Goal: Transaction & Acquisition: Purchase product/service

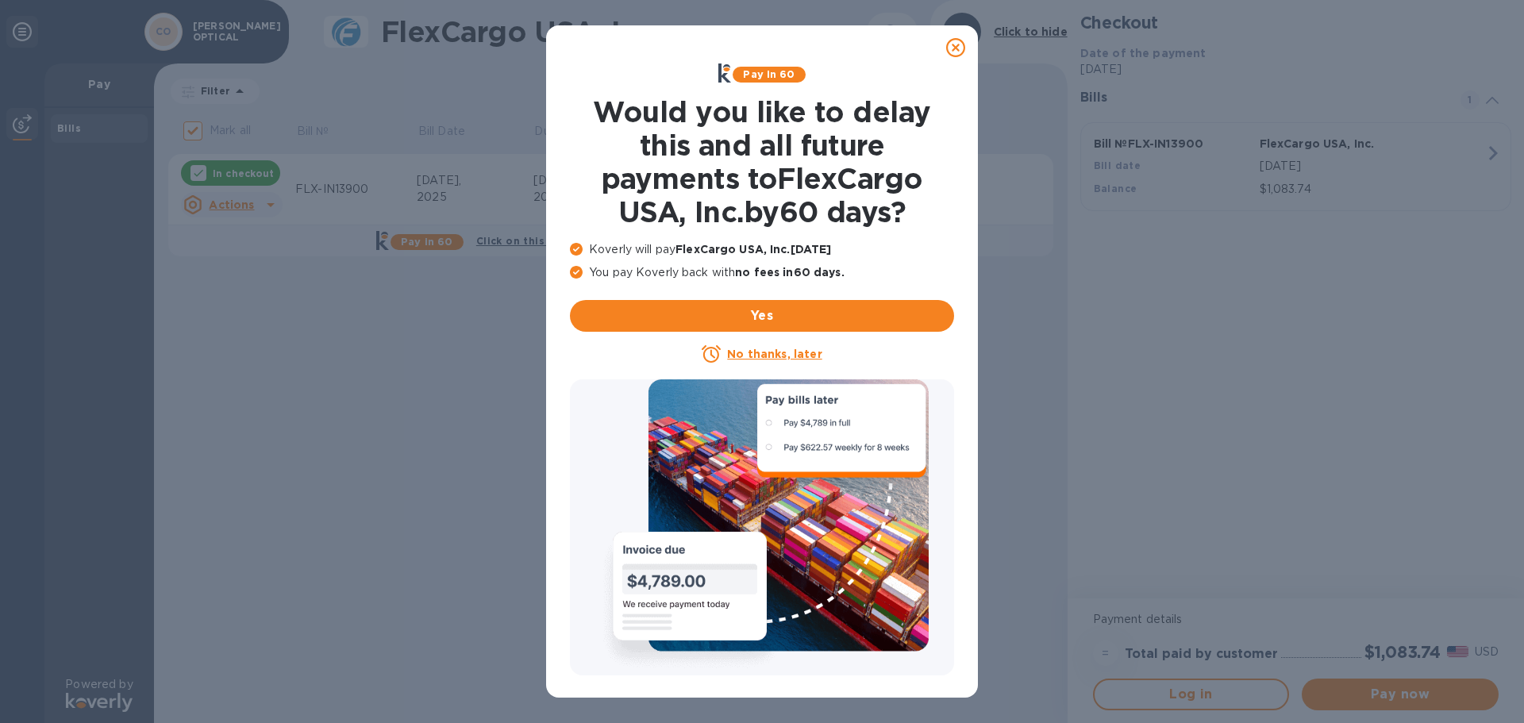
click at [739, 352] on u "No thanks, later" at bounding box center [774, 354] width 94 height 13
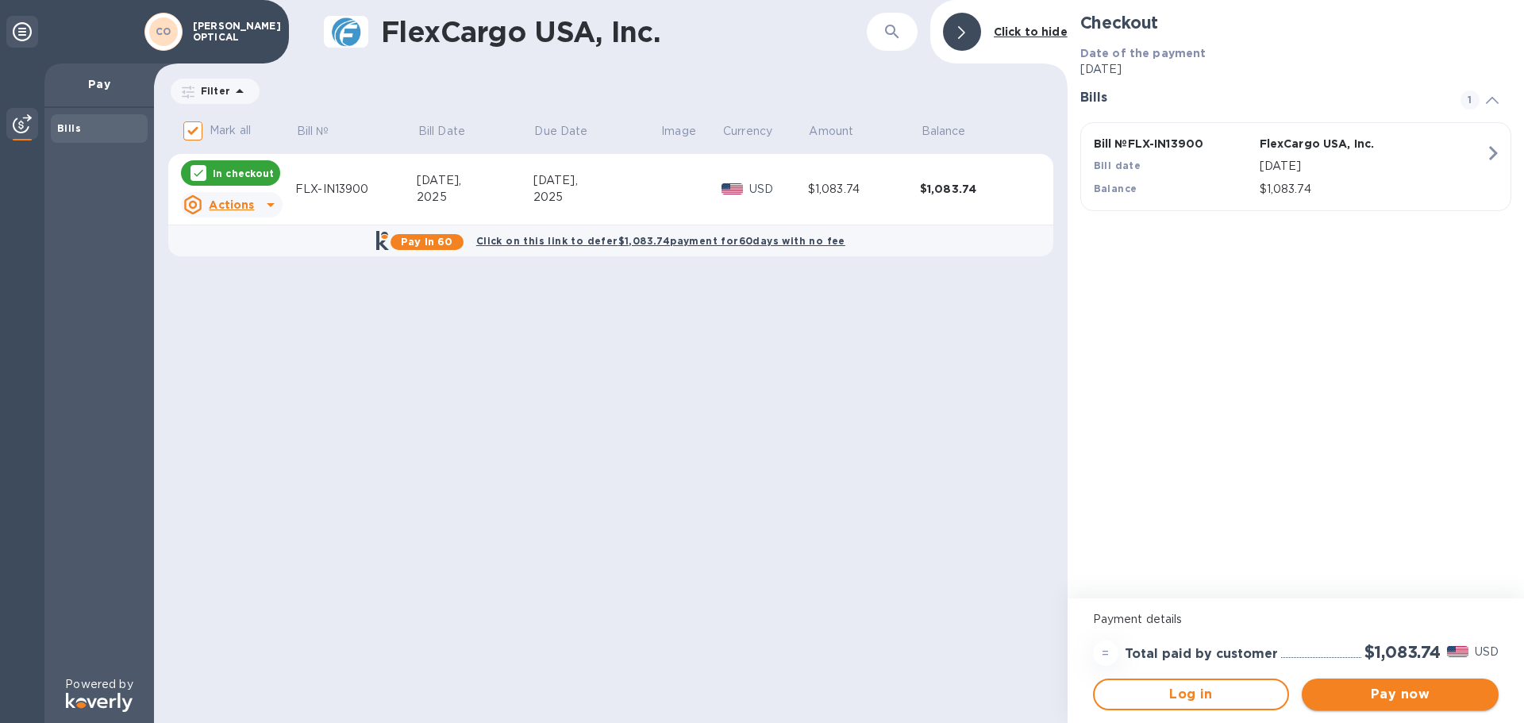
click at [1386, 694] on span "Pay now" at bounding box center [1400, 694] width 171 height 19
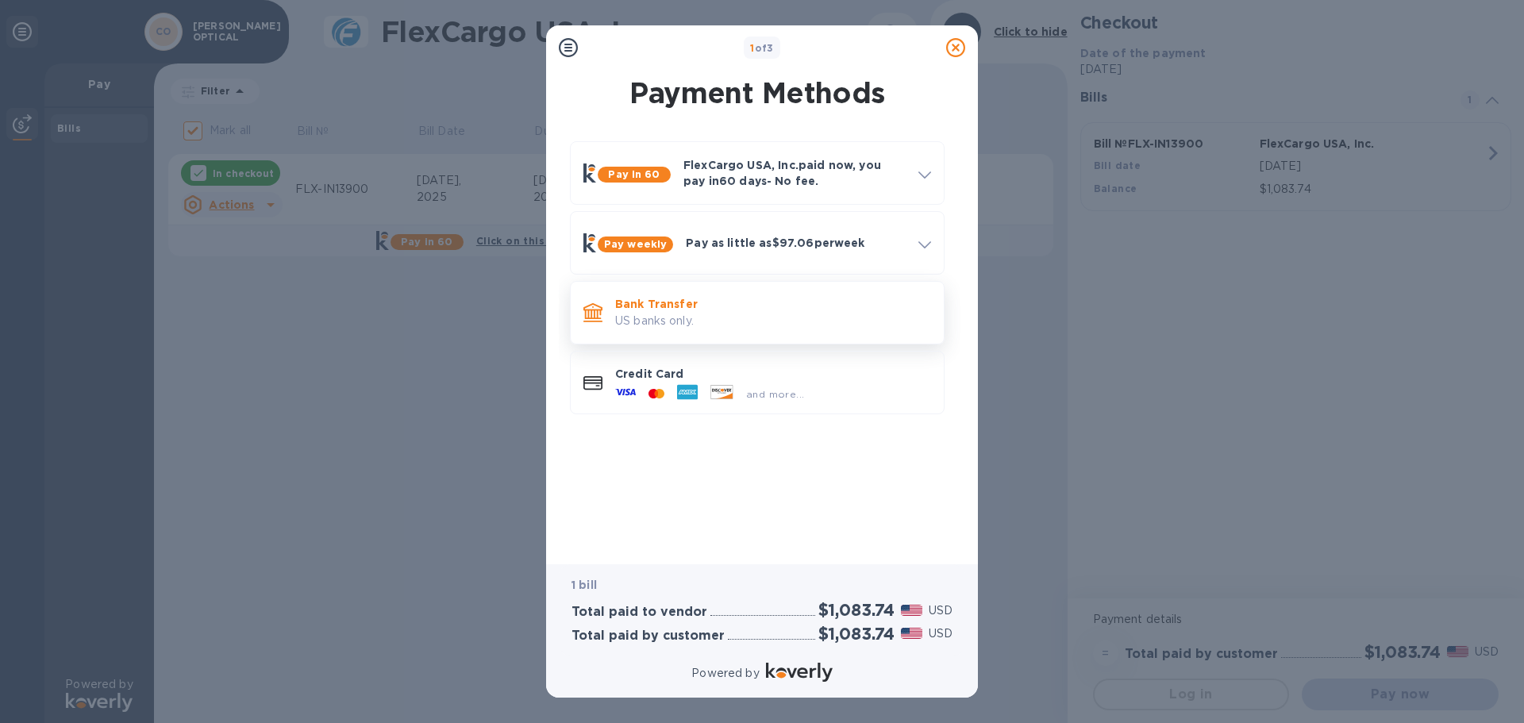
click at [726, 314] on p "US banks only." at bounding box center [773, 321] width 316 height 17
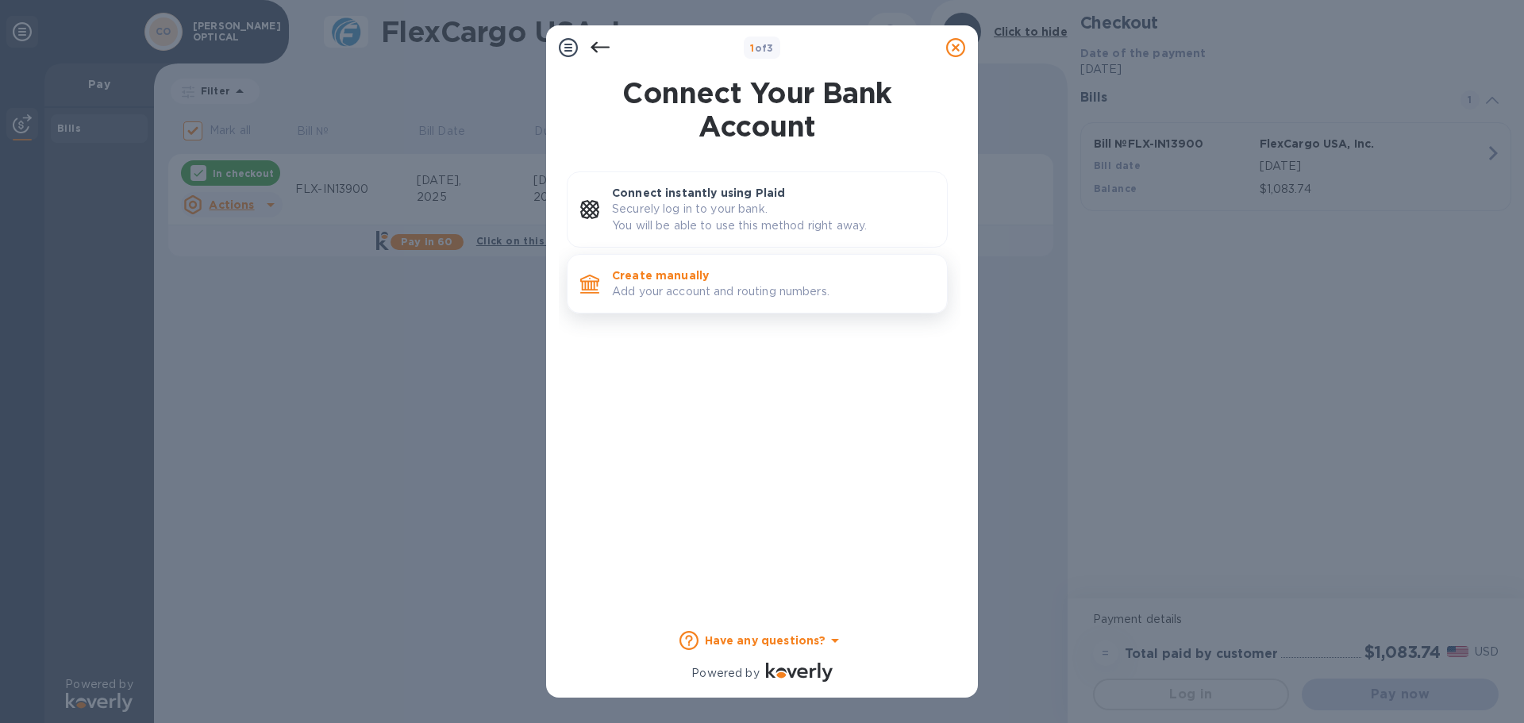
click at [680, 286] on p "Add your account and routing numbers." at bounding box center [773, 291] width 322 height 17
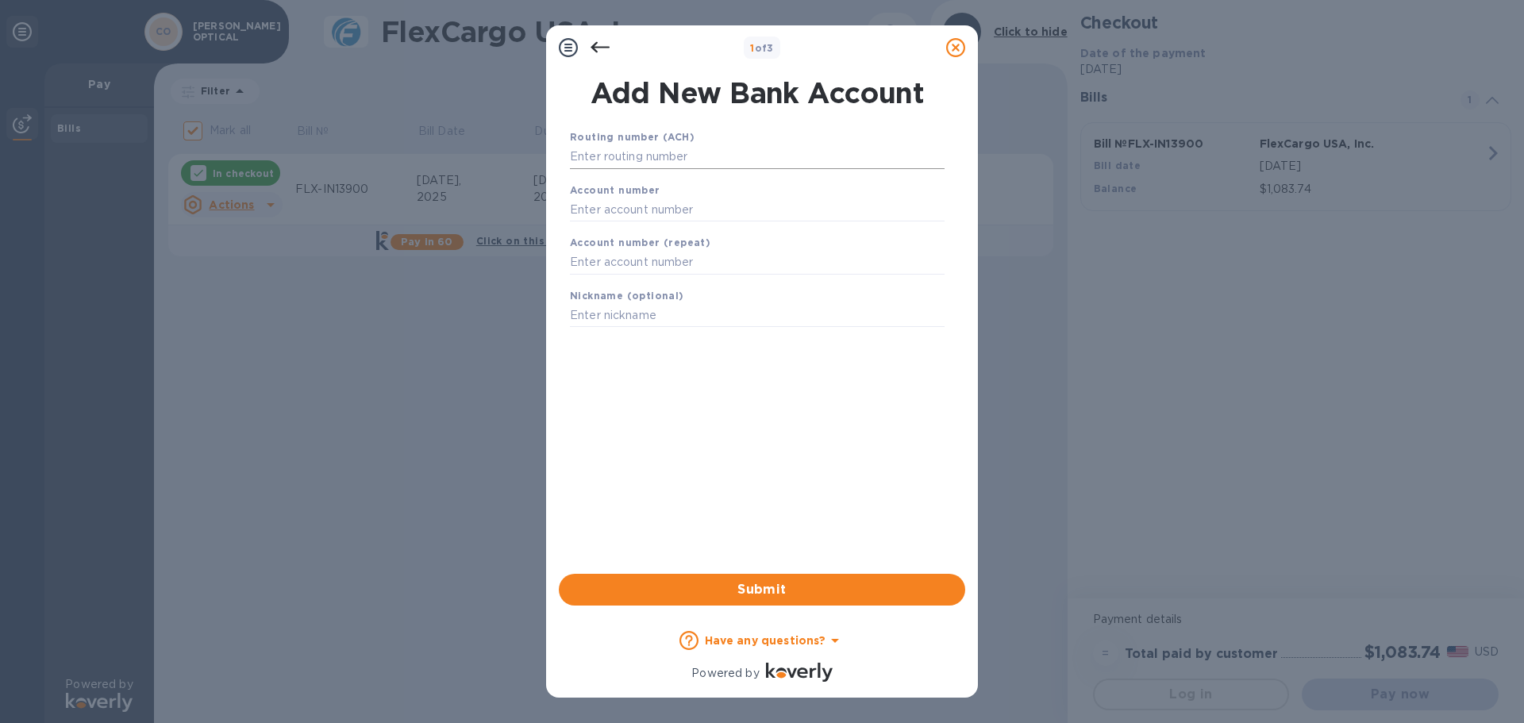
click at [637, 156] on input "text" at bounding box center [757, 157] width 375 height 24
click at [683, 160] on input "text" at bounding box center [757, 157] width 375 height 24
paste input "031000503"
type input "031000503"
click at [623, 225] on input "text" at bounding box center [757, 230] width 375 height 24
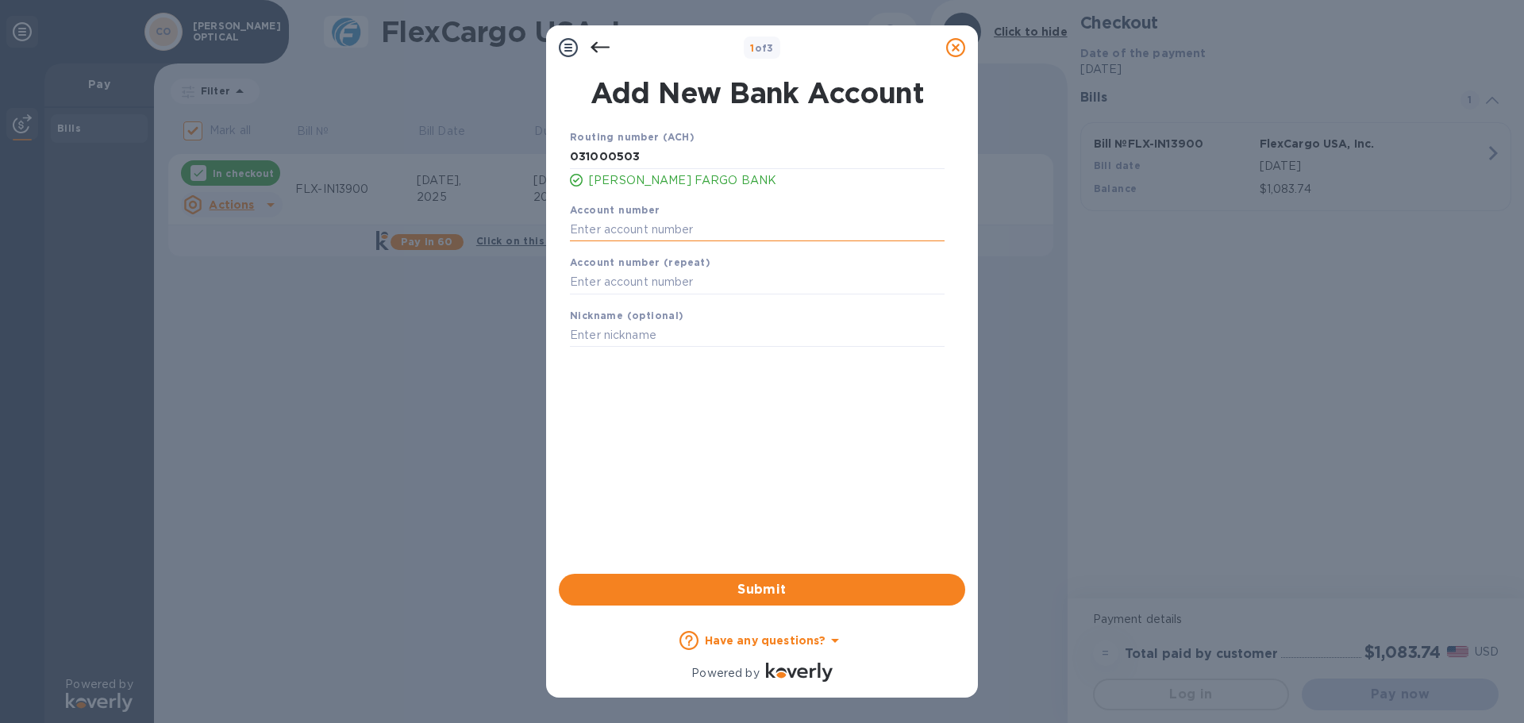
paste input "1870663794"
type input "1870663794"
click at [613, 275] on input "text" at bounding box center [757, 283] width 375 height 24
paste input "1870663794"
type input "1870663794"
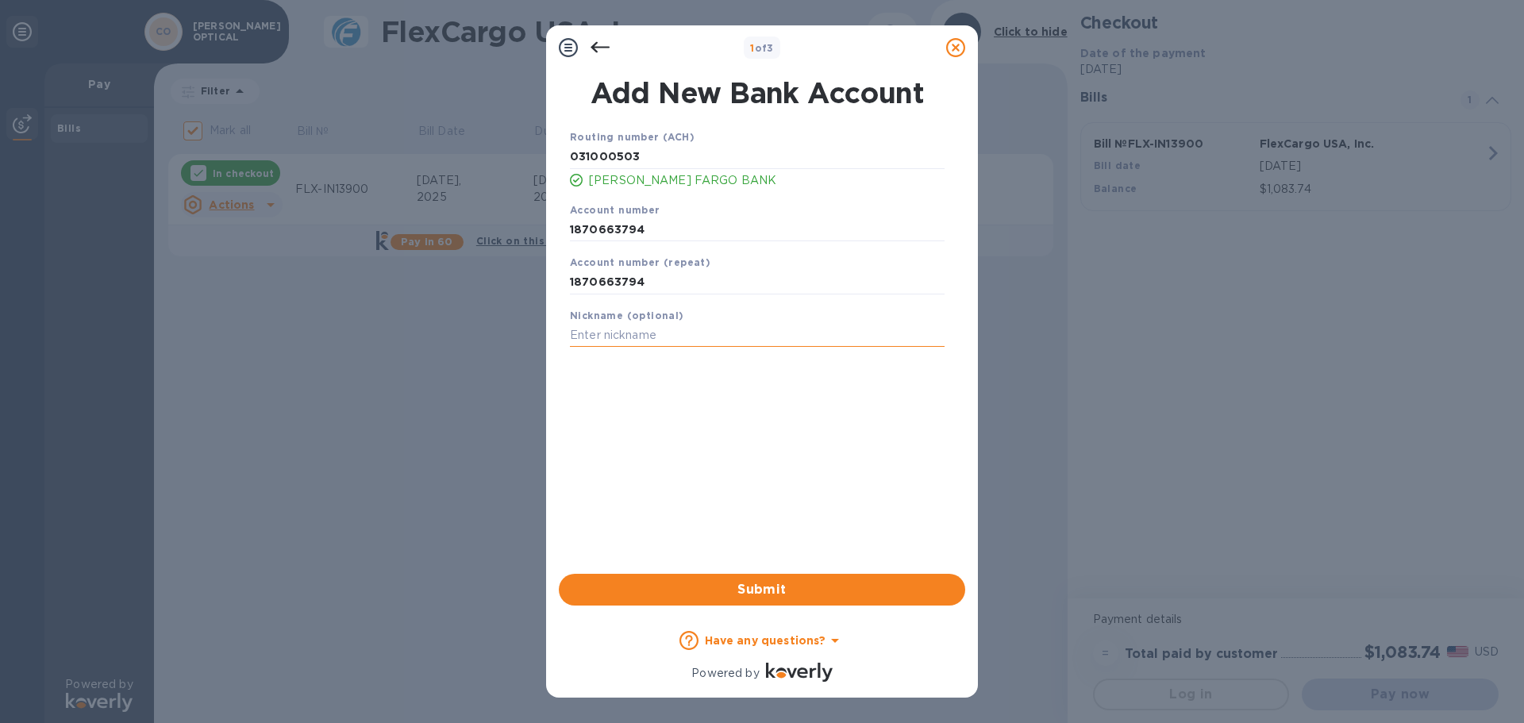
click at [629, 339] on input "text" at bounding box center [757, 336] width 375 height 24
type input "CWOWF"
click at [758, 587] on span "Submit" at bounding box center [762, 589] width 381 height 19
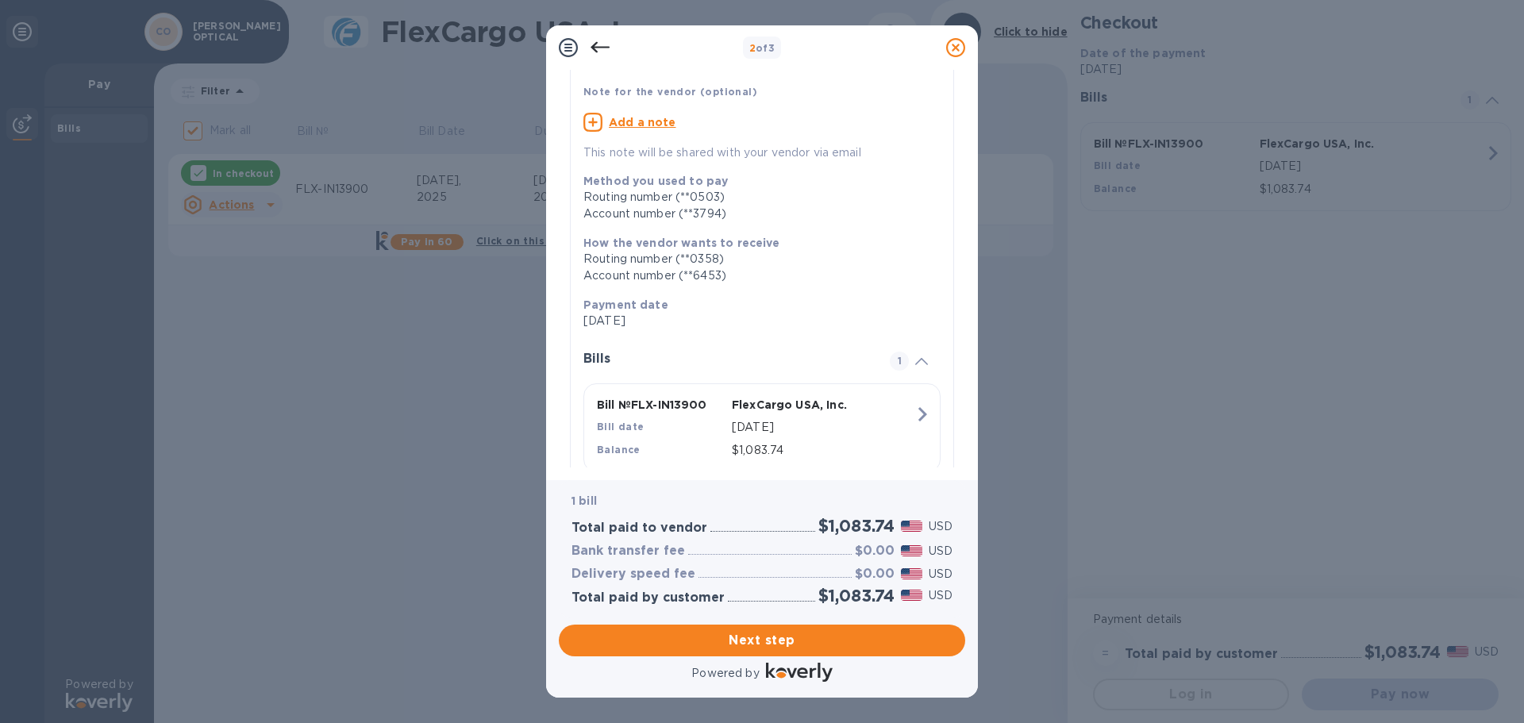
scroll to position [146, 0]
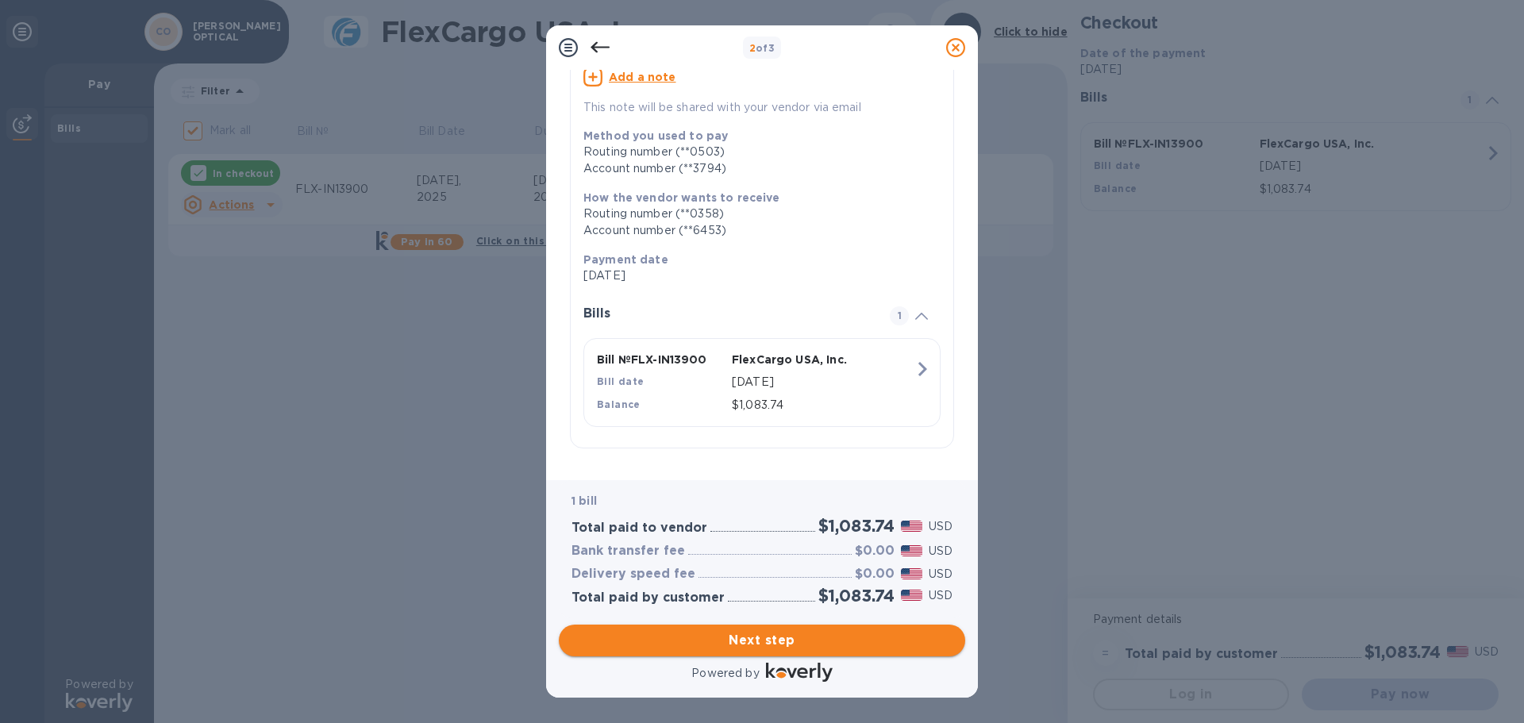
click at [750, 632] on span "Next step" at bounding box center [762, 640] width 381 height 19
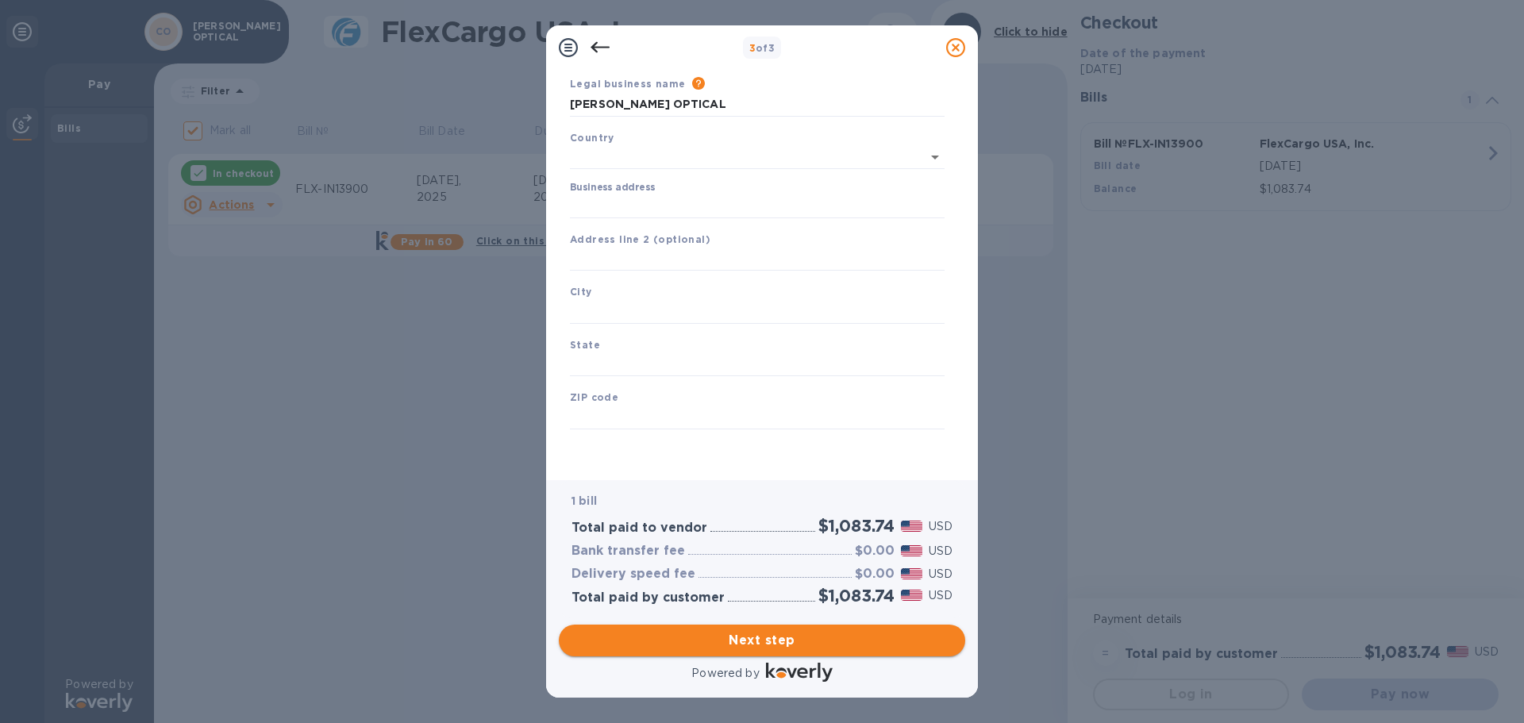
scroll to position [53, 0]
type input "[GEOGRAPHIC_DATA]"
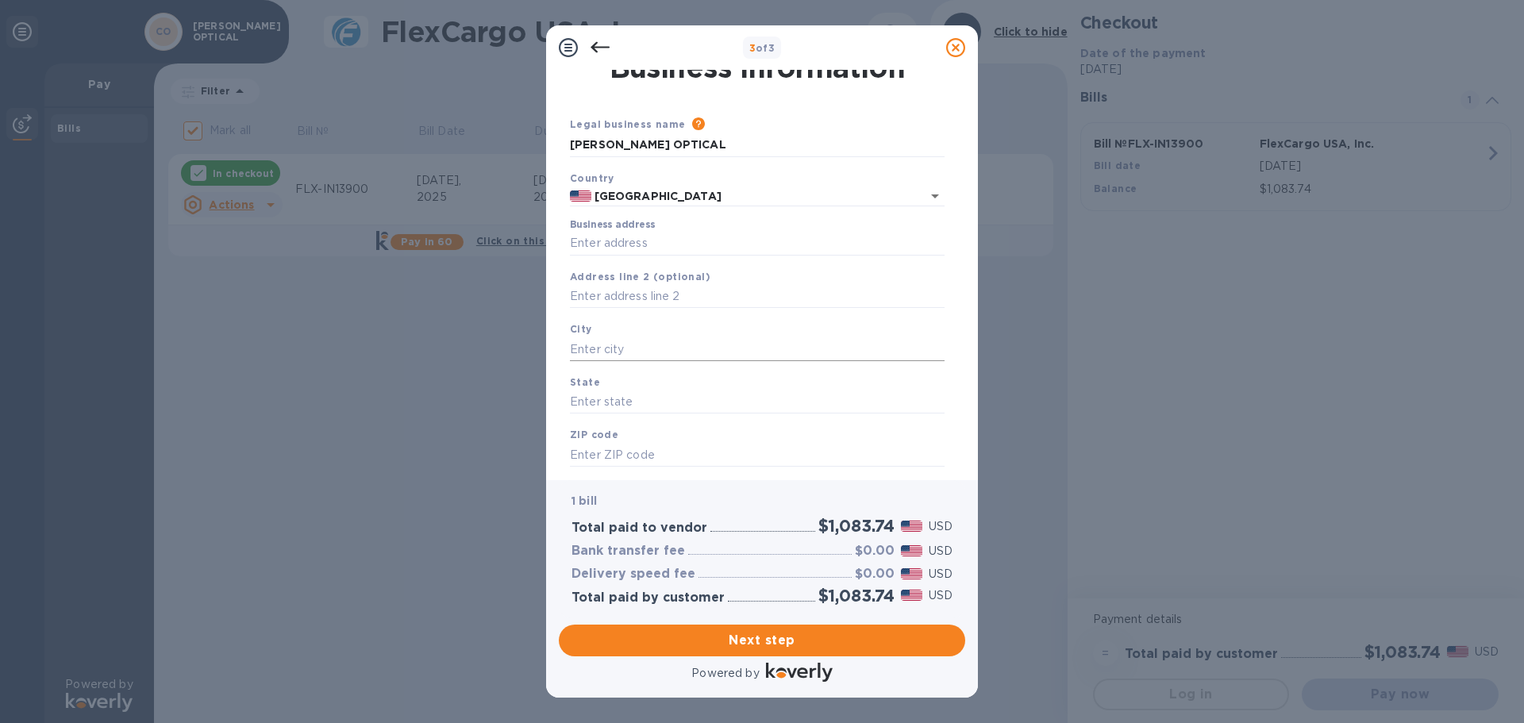
scroll to position [0, 0]
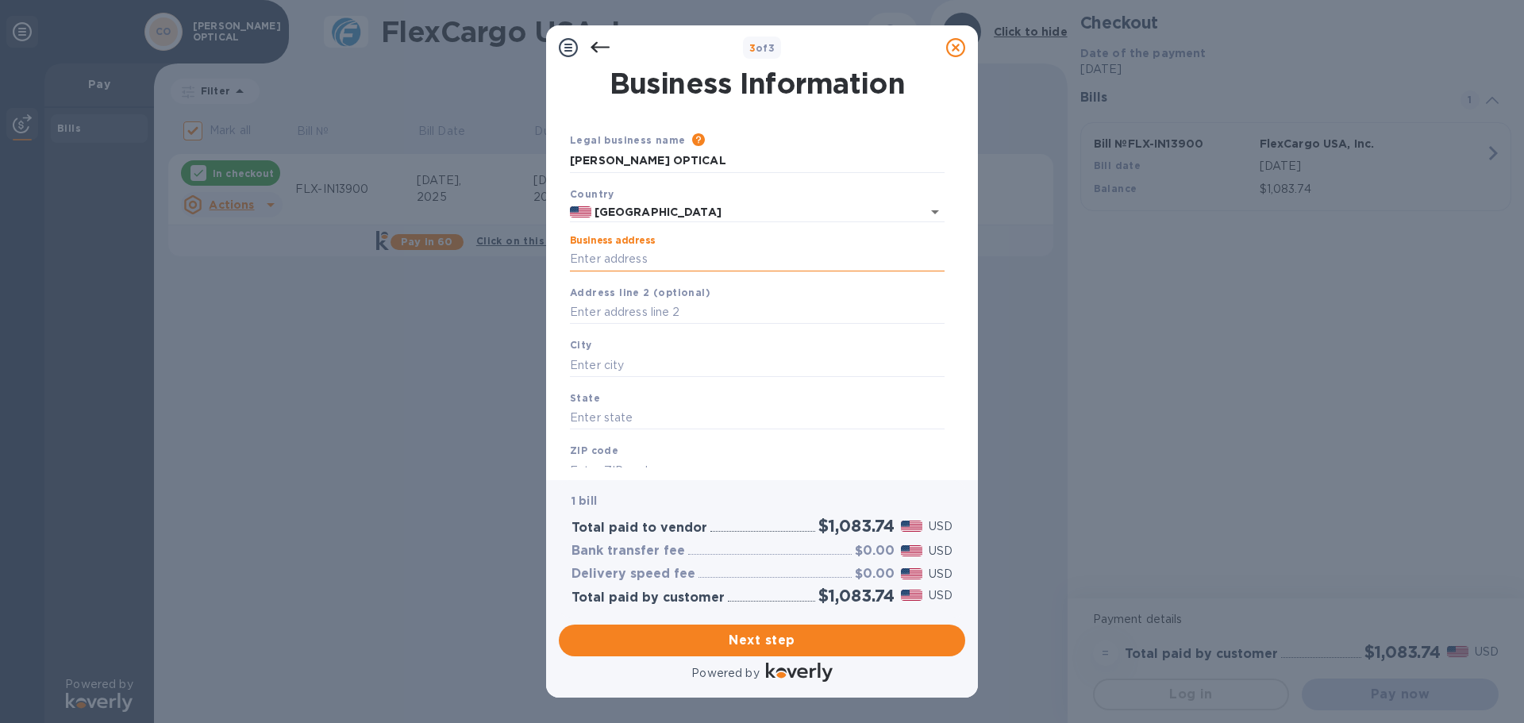
click at [617, 263] on input "Business address" at bounding box center [757, 260] width 375 height 24
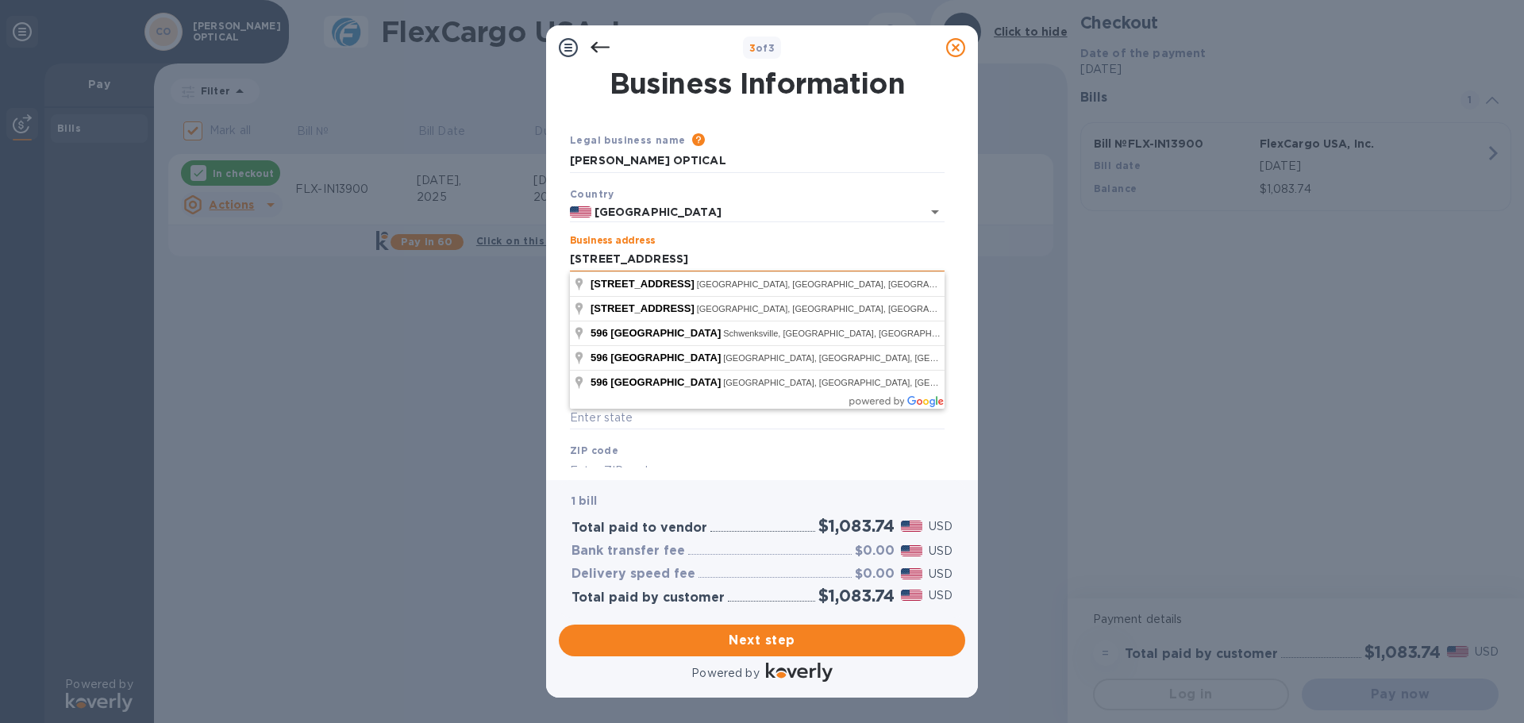
type input "[STREET_ADDRESS]"
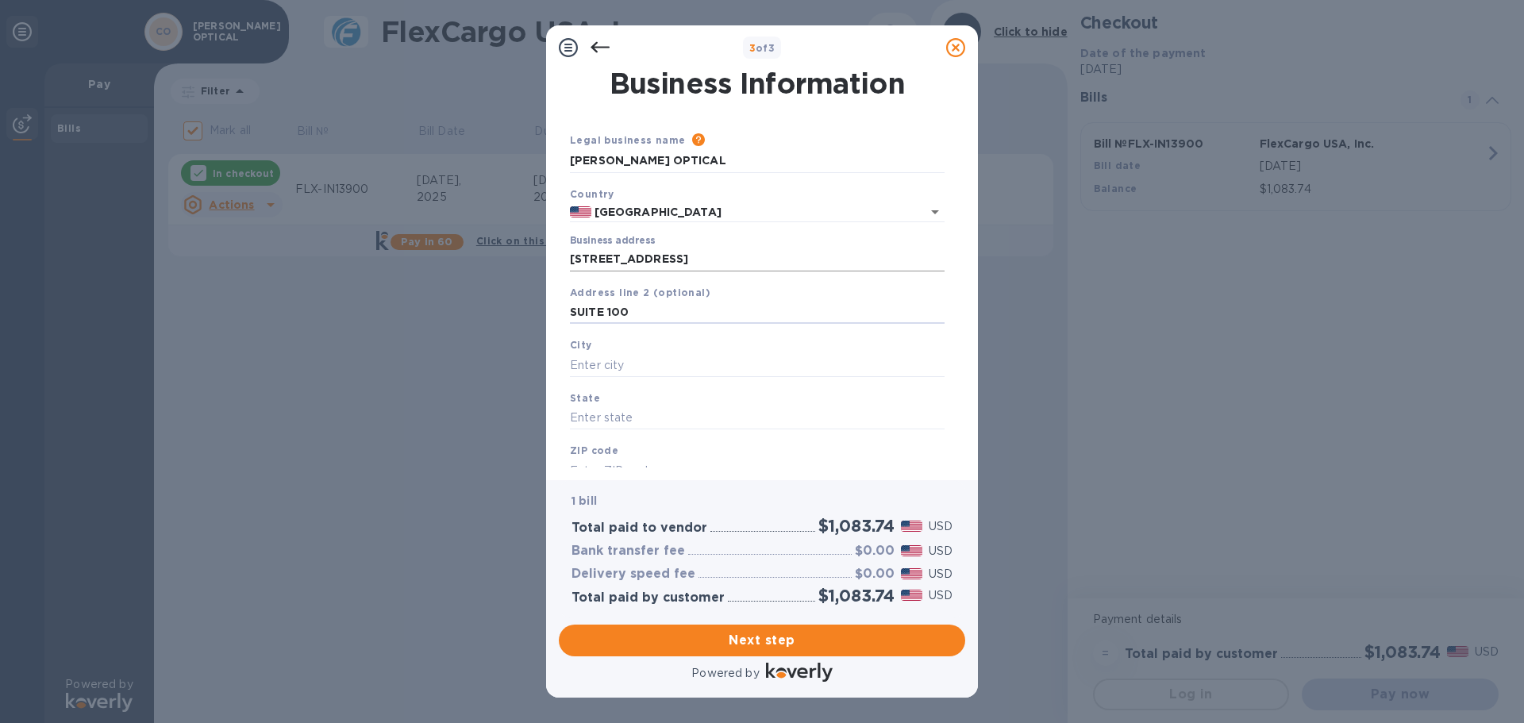
type input "SUITE 100"
type input "SCHWENKSVILLE"
type input "PA"
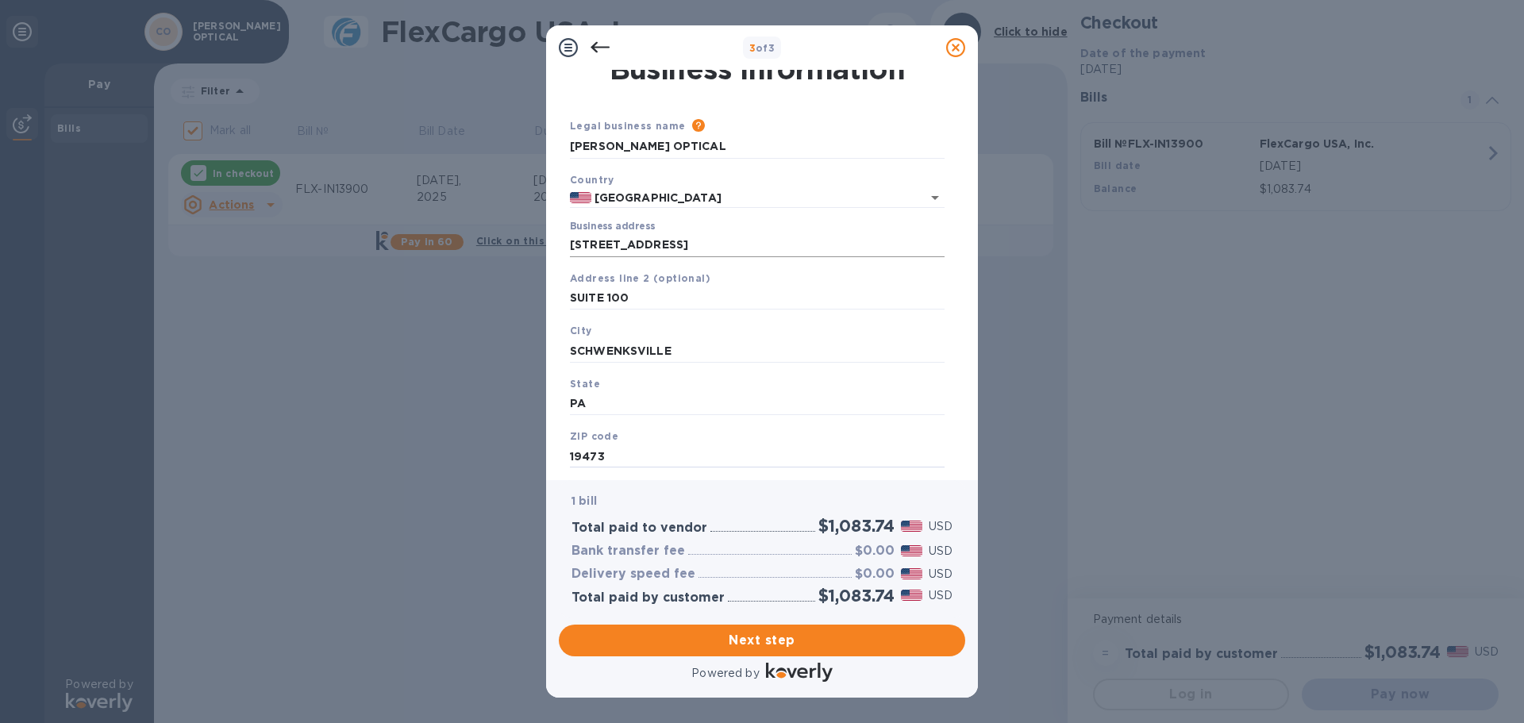
type input "19473"
click at [779, 637] on span "Next step" at bounding box center [762, 640] width 381 height 19
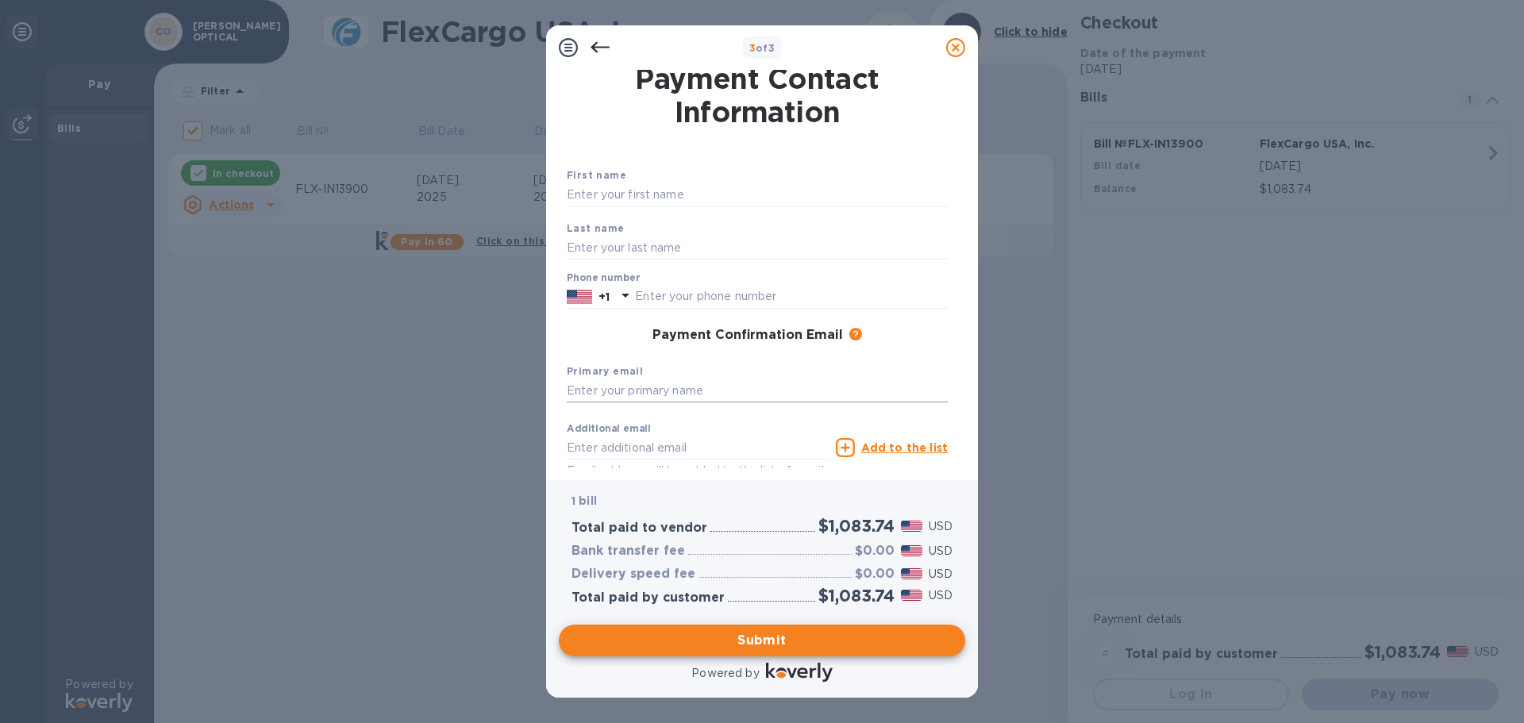
scroll to position [0, 0]
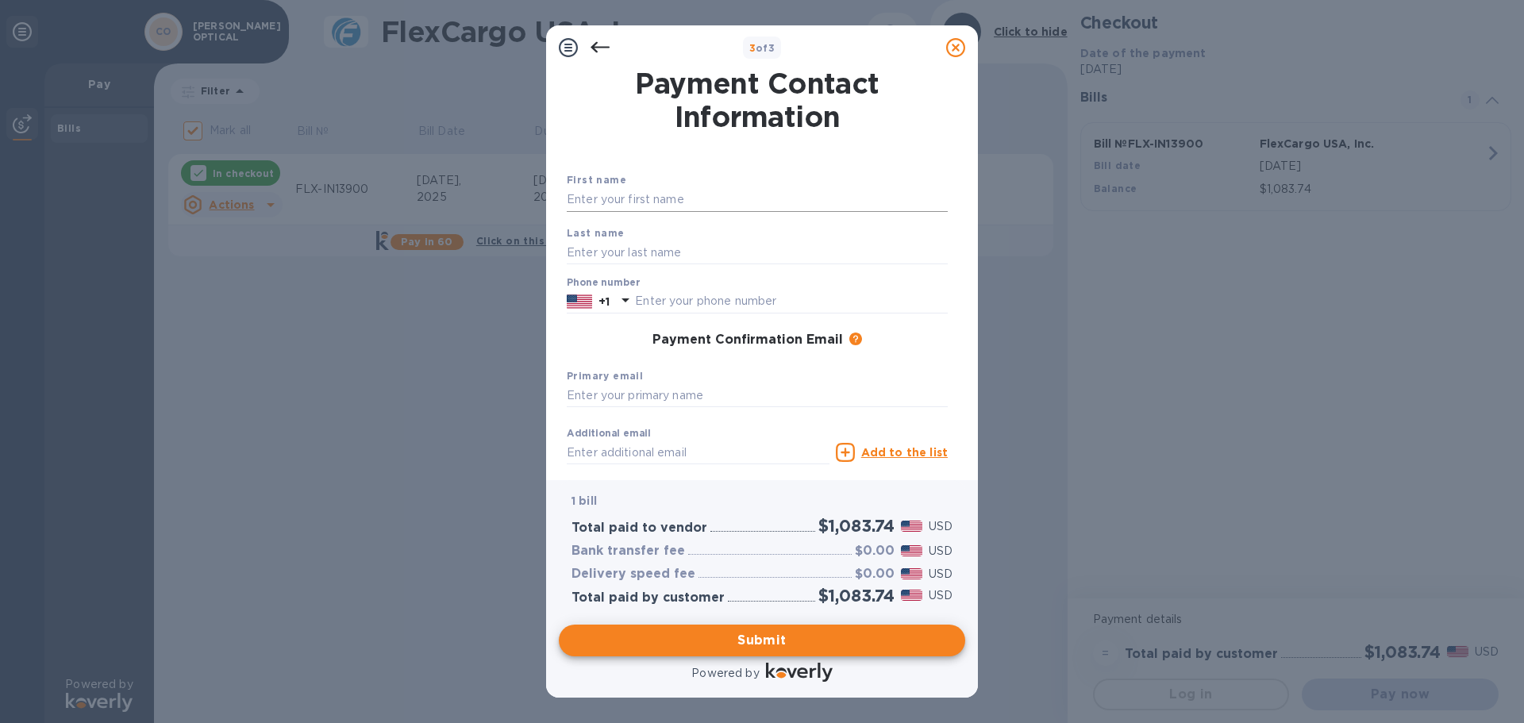
click at [686, 198] on input "text" at bounding box center [757, 200] width 381 height 24
type input "[PERSON_NAME]"
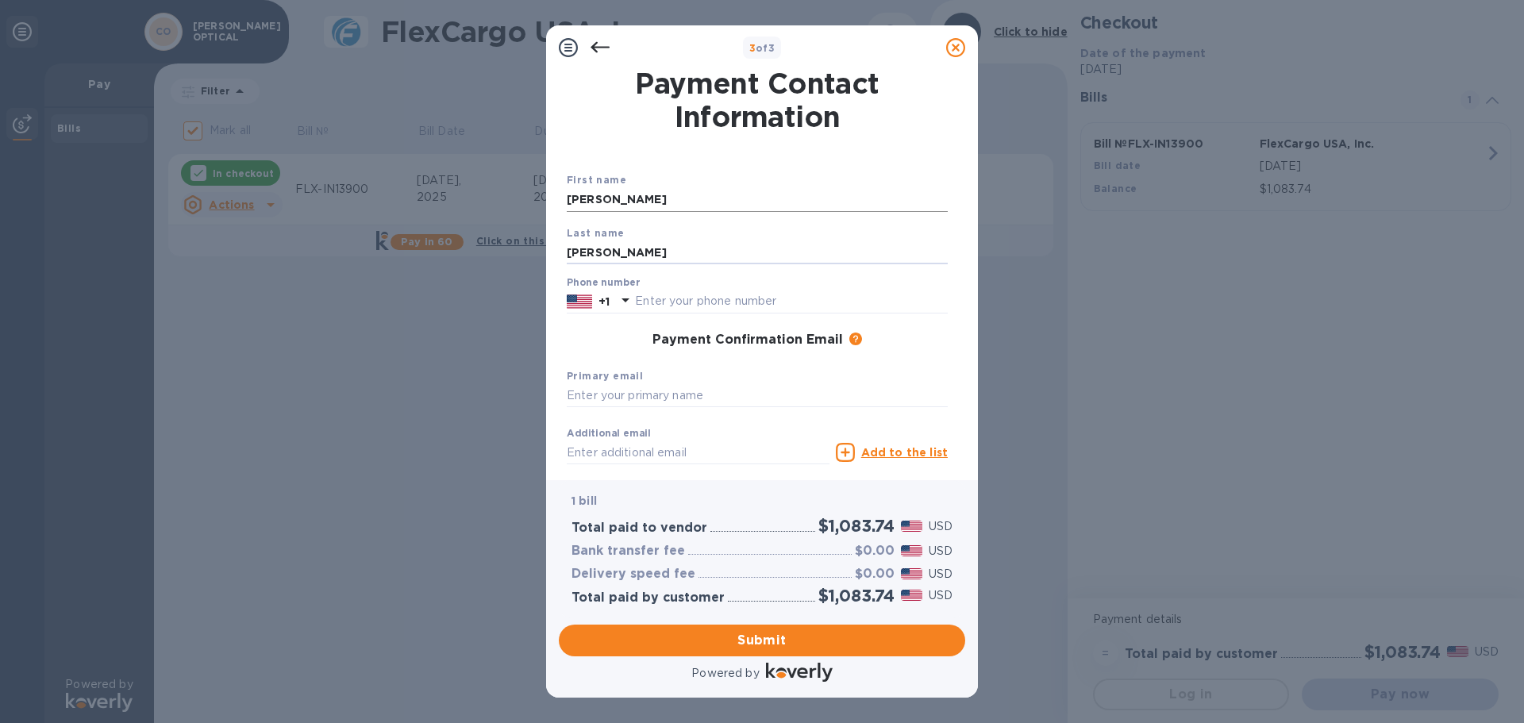
type input "[PERSON_NAME]"
click at [731, 306] on input "text" at bounding box center [791, 302] width 313 height 24
paste input "2672038665"
type input "2672038665"
click at [650, 399] on input "text" at bounding box center [757, 396] width 381 height 24
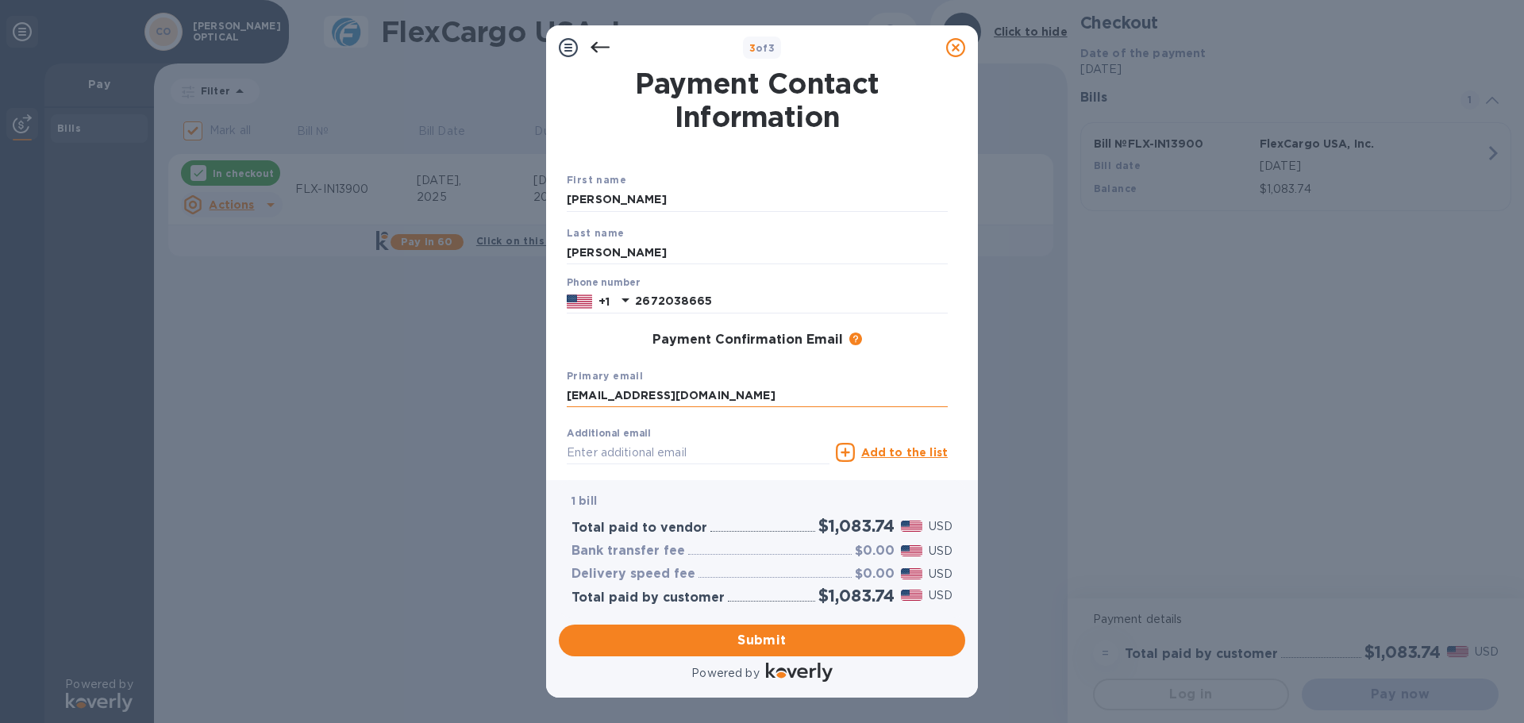
type input "[EMAIL_ADDRESS][DOMAIN_NAME]"
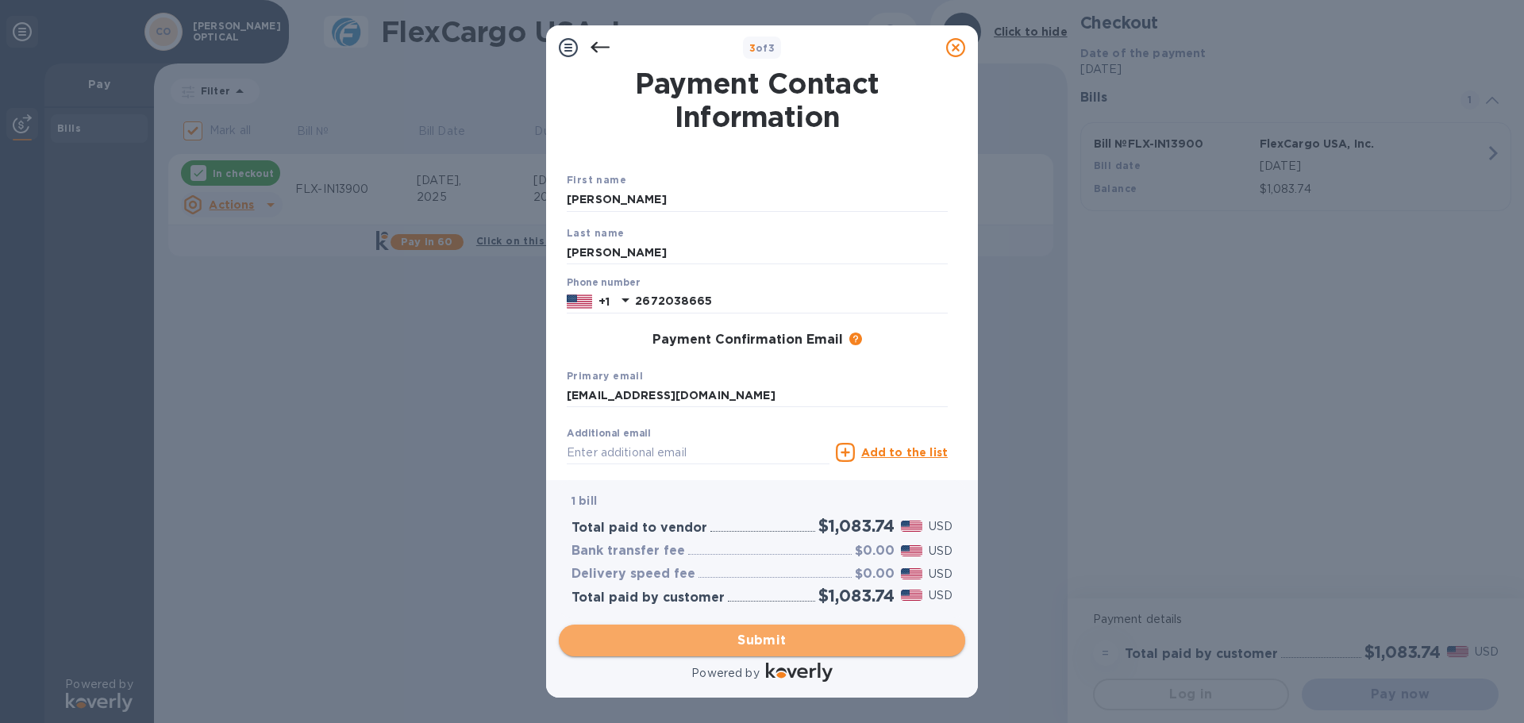
click at [770, 638] on span "Submit" at bounding box center [762, 640] width 381 height 19
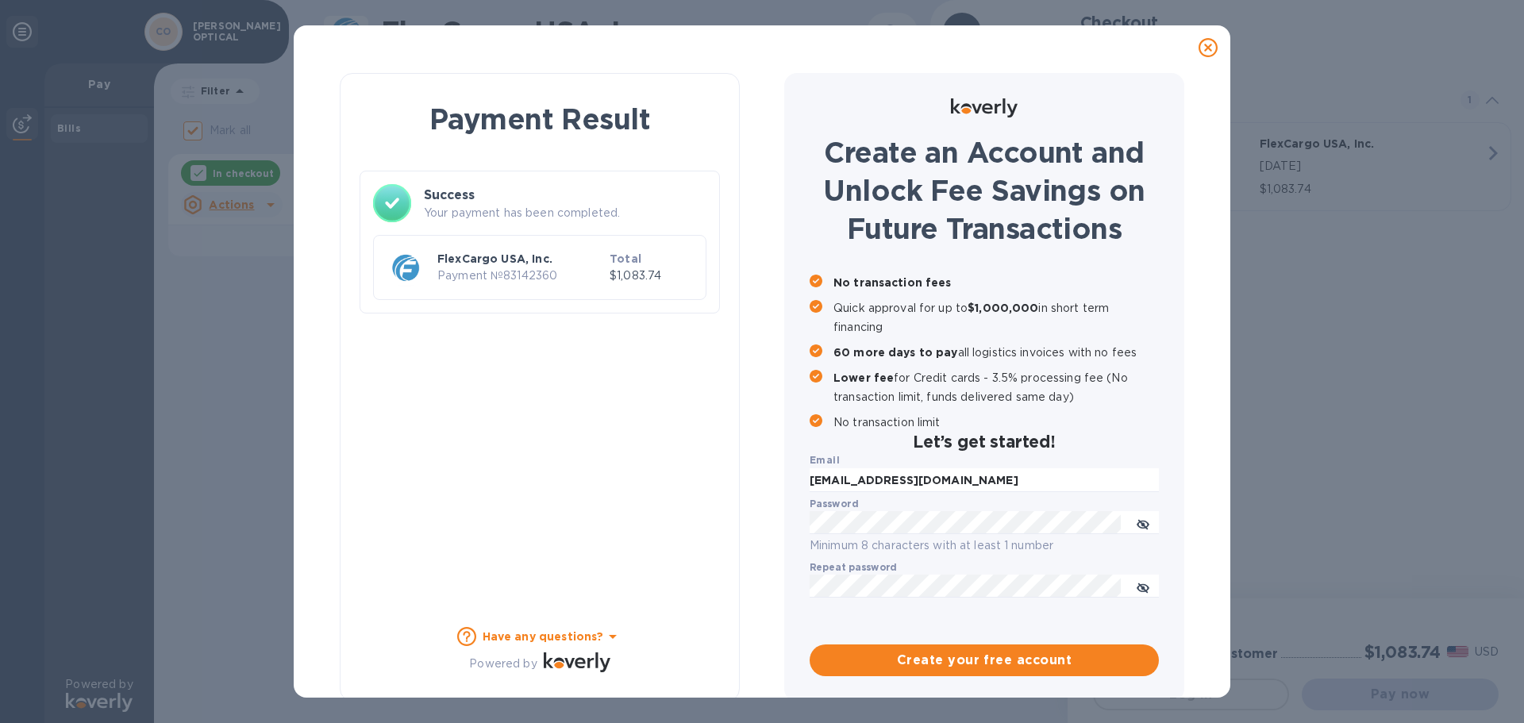
checkbox input "false"
click at [470, 279] on p "Payment № 83142360" at bounding box center [520, 276] width 166 height 17
click at [550, 259] on p "FlexCargo USA, Inc." at bounding box center [520, 259] width 166 height 16
click at [450, 202] on h3 "Success" at bounding box center [565, 195] width 283 height 19
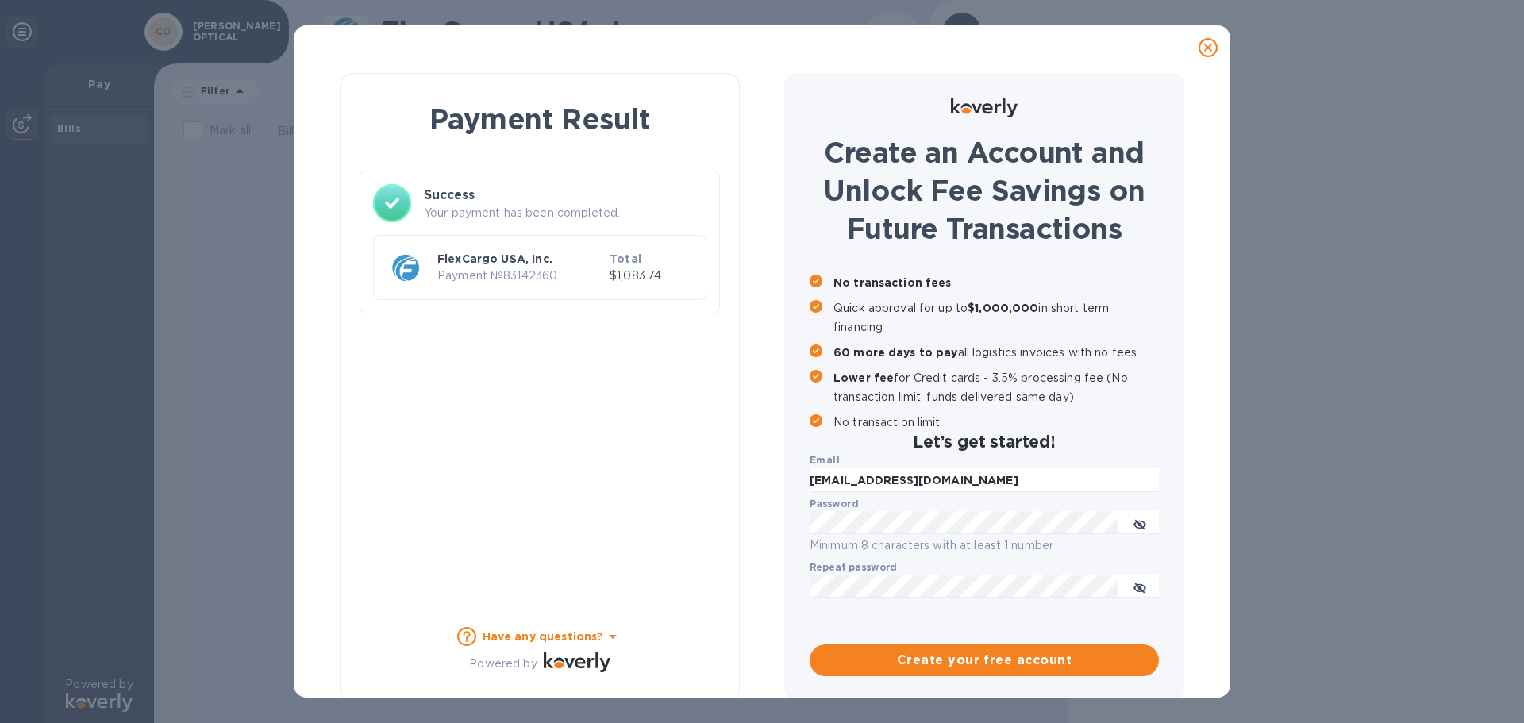
click at [580, 265] on p "FlexCargo USA, Inc." at bounding box center [520, 259] width 166 height 16
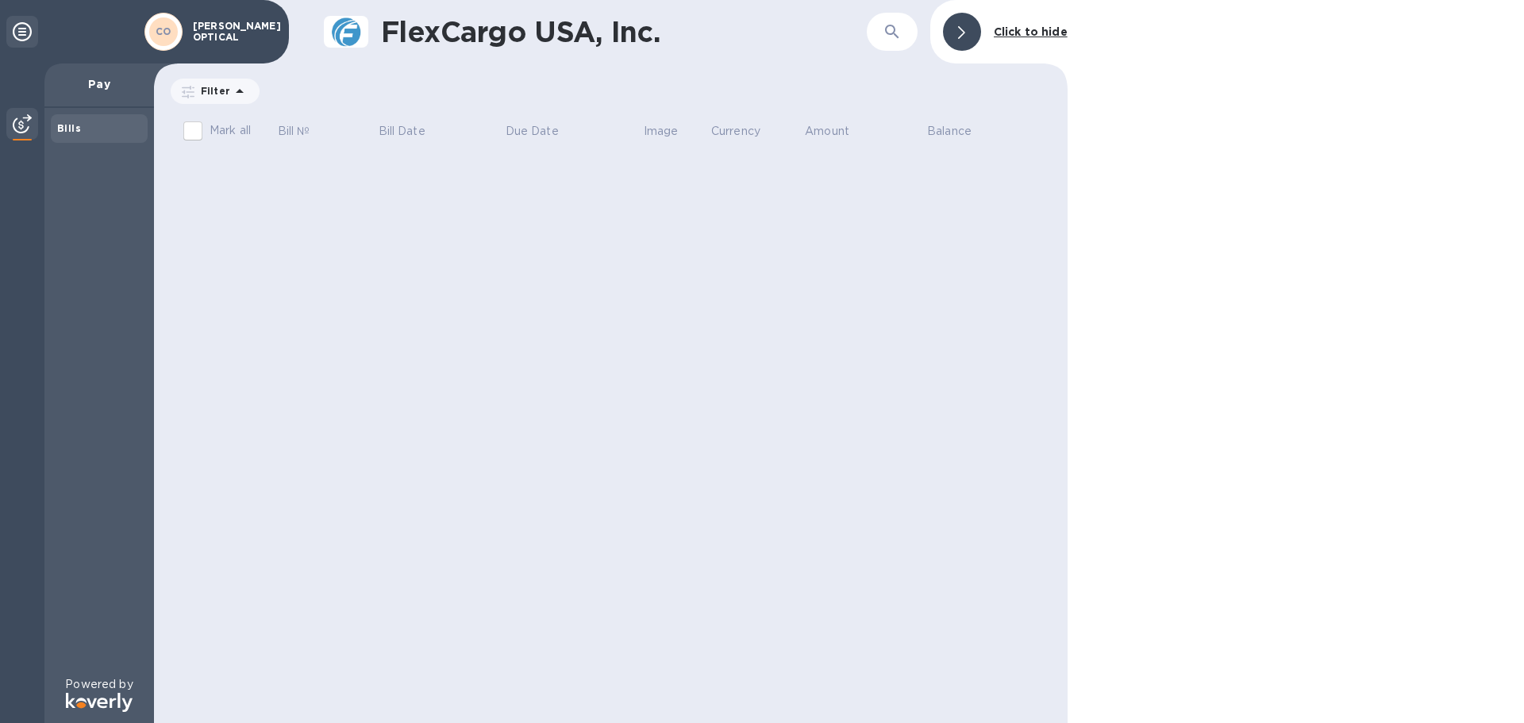
click at [50, 128] on div "Bills" at bounding box center [99, 392] width 110 height 568
click at [977, 27] on div at bounding box center [962, 32] width 38 height 38
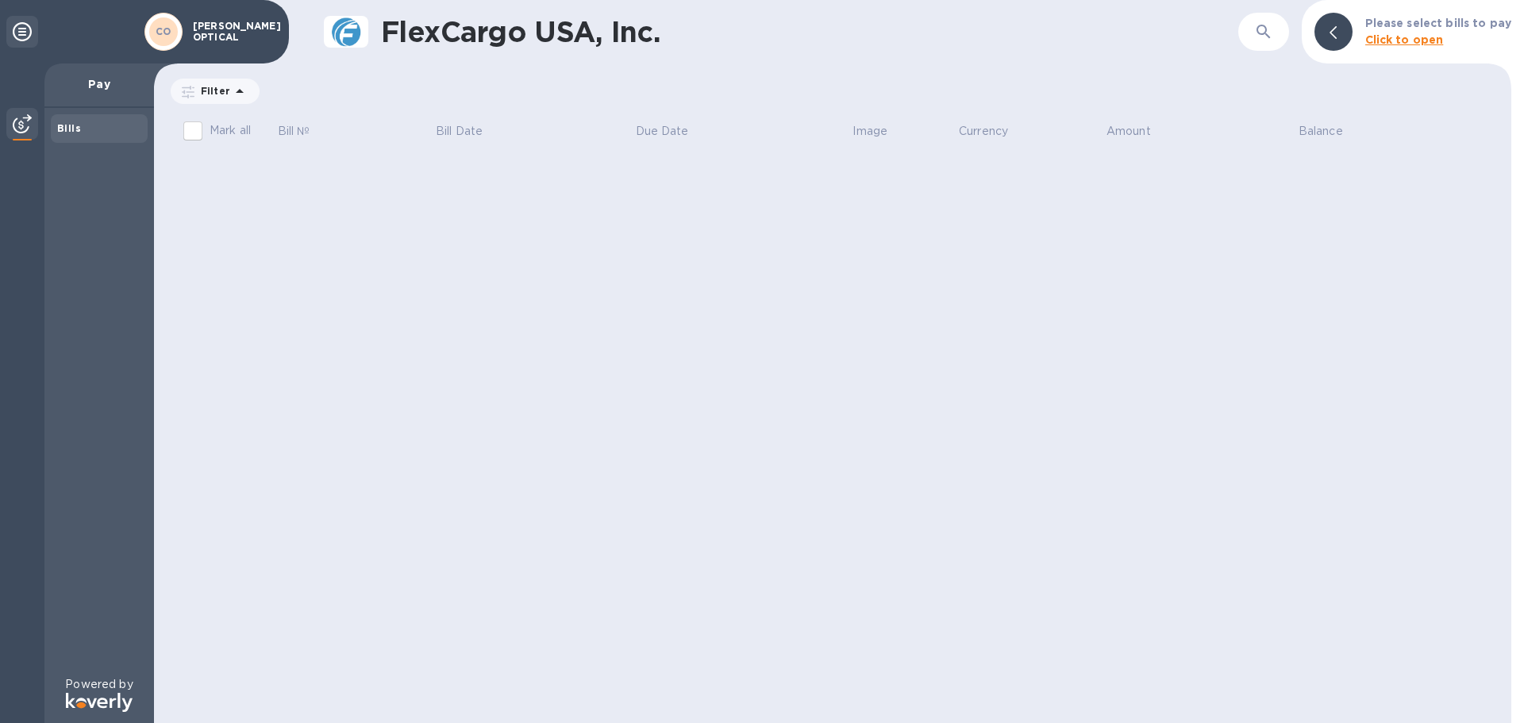
click at [239, 90] on icon at bounding box center [239, 91] width 19 height 19
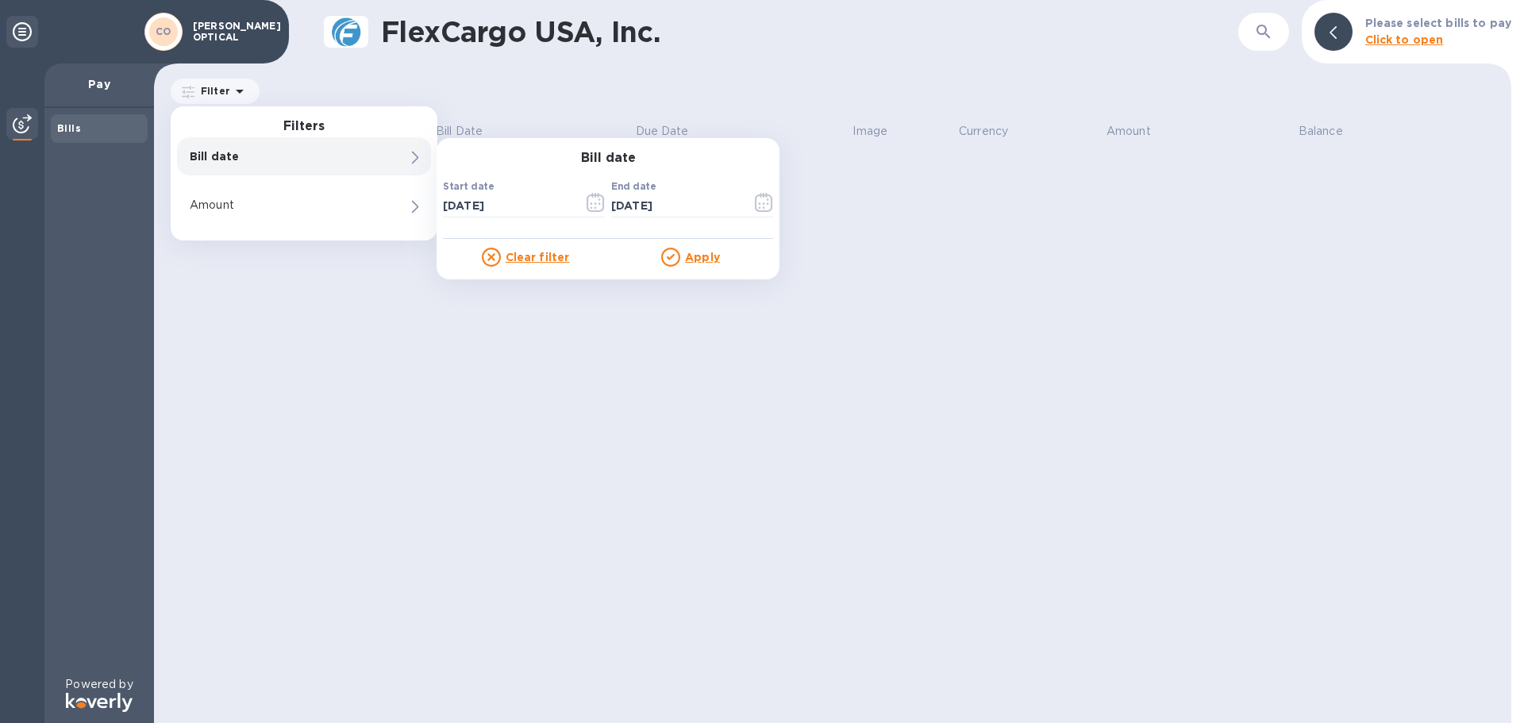
click at [108, 89] on p "Pay" at bounding box center [99, 84] width 84 height 16
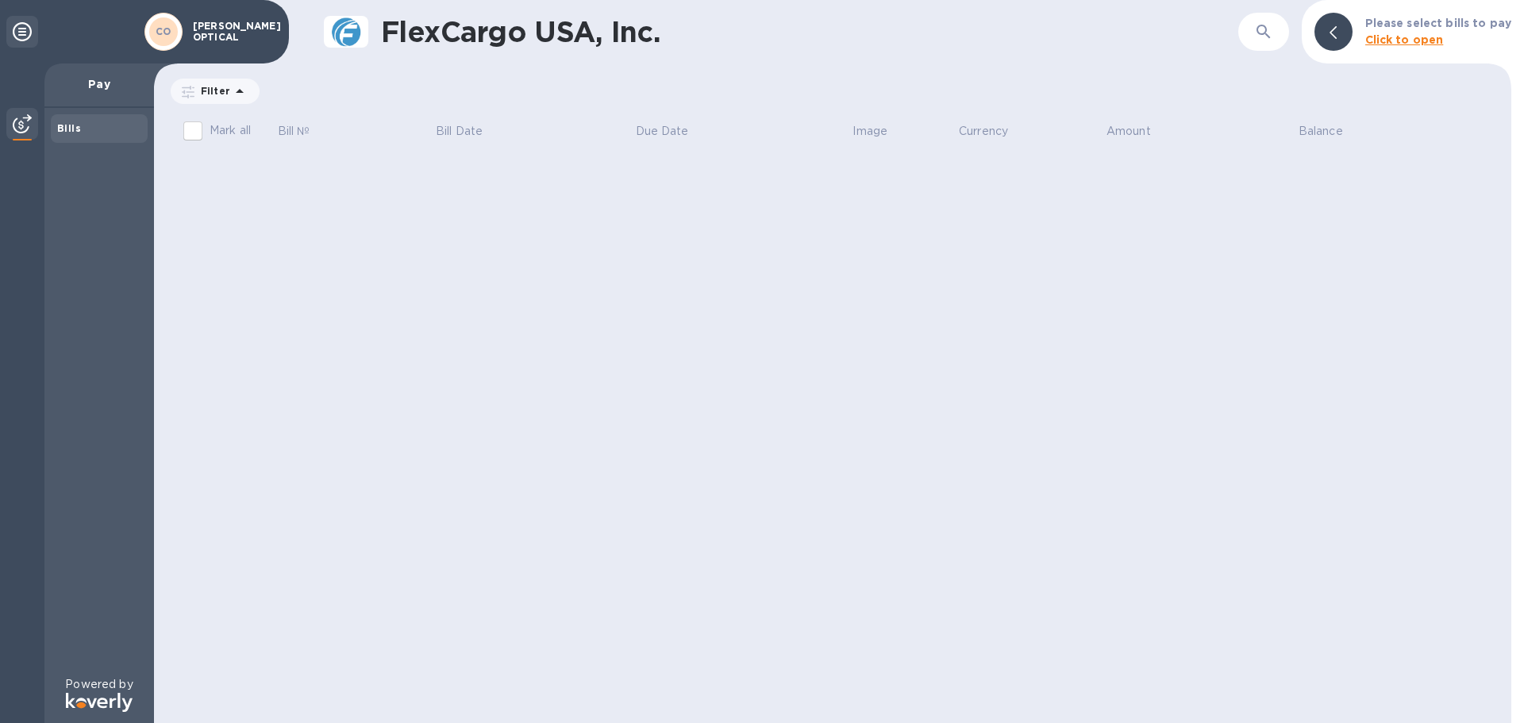
click at [22, 42] on div at bounding box center [22, 32] width 32 height 32
click at [25, 28] on icon at bounding box center [22, 31] width 19 height 19
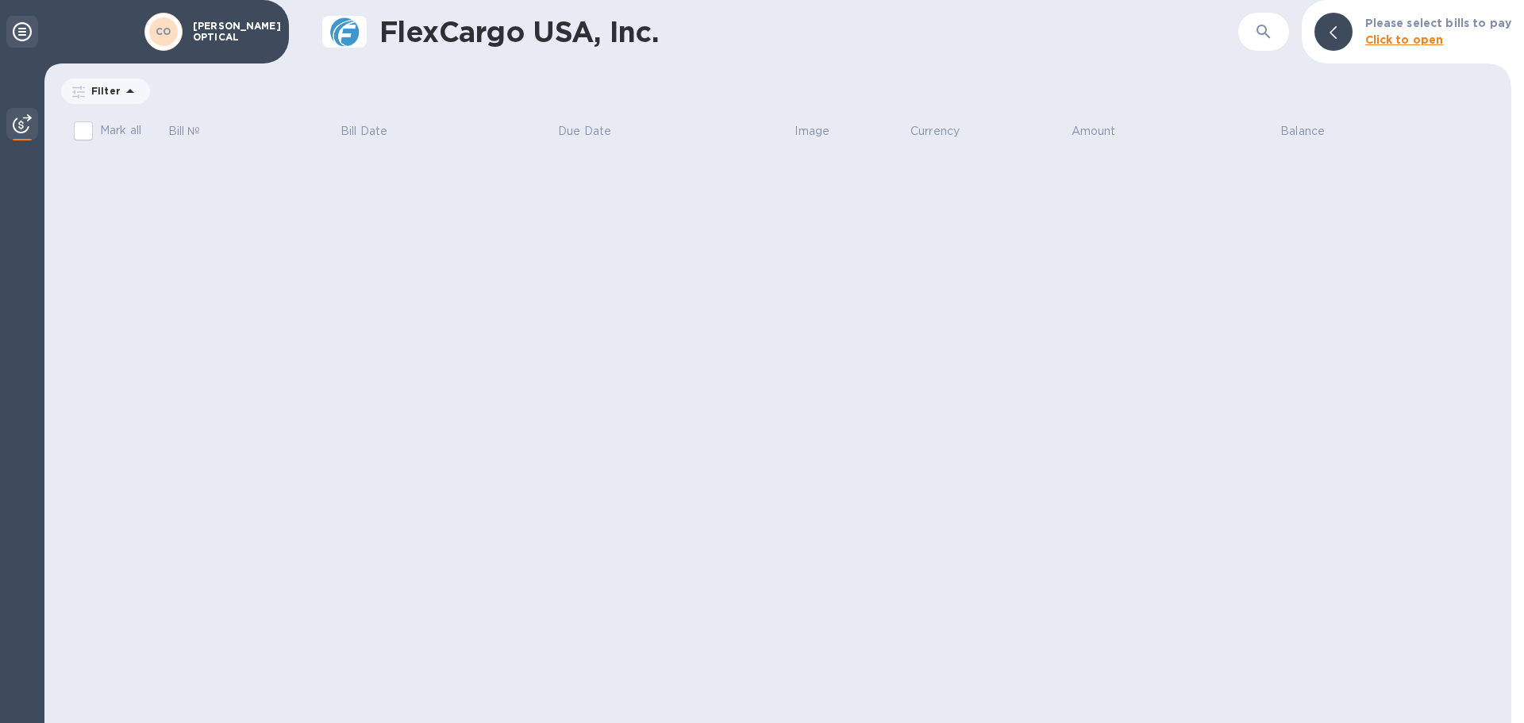
click at [28, 32] on icon at bounding box center [22, 31] width 19 height 19
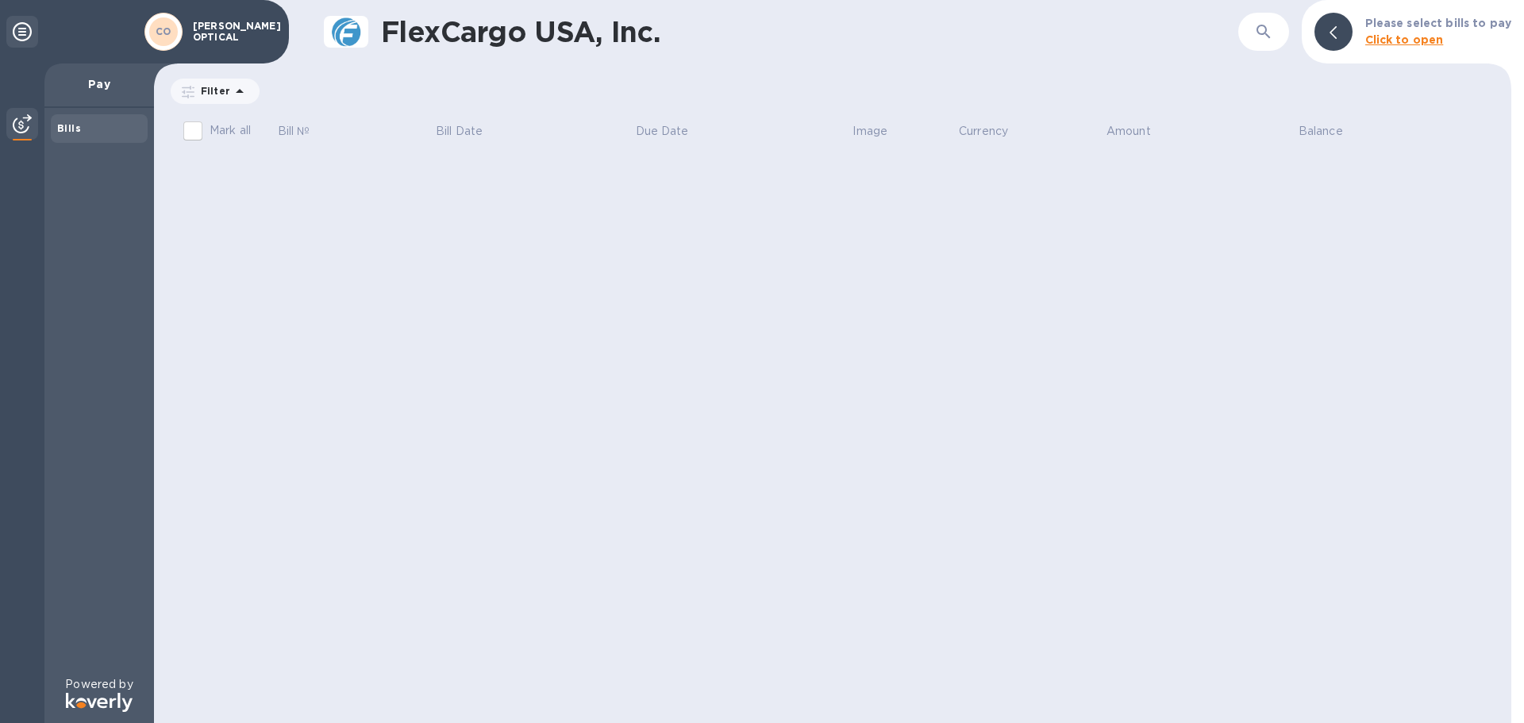
click at [46, 119] on div "Bills" at bounding box center [99, 392] width 110 height 568
drag, startPoint x: 79, startPoint y: 125, endPoint x: 29, endPoint y: 127, distance: 50.9
click at [77, 125] on div "Bills" at bounding box center [99, 129] width 84 height 16
click at [29, 127] on img at bounding box center [22, 123] width 19 height 19
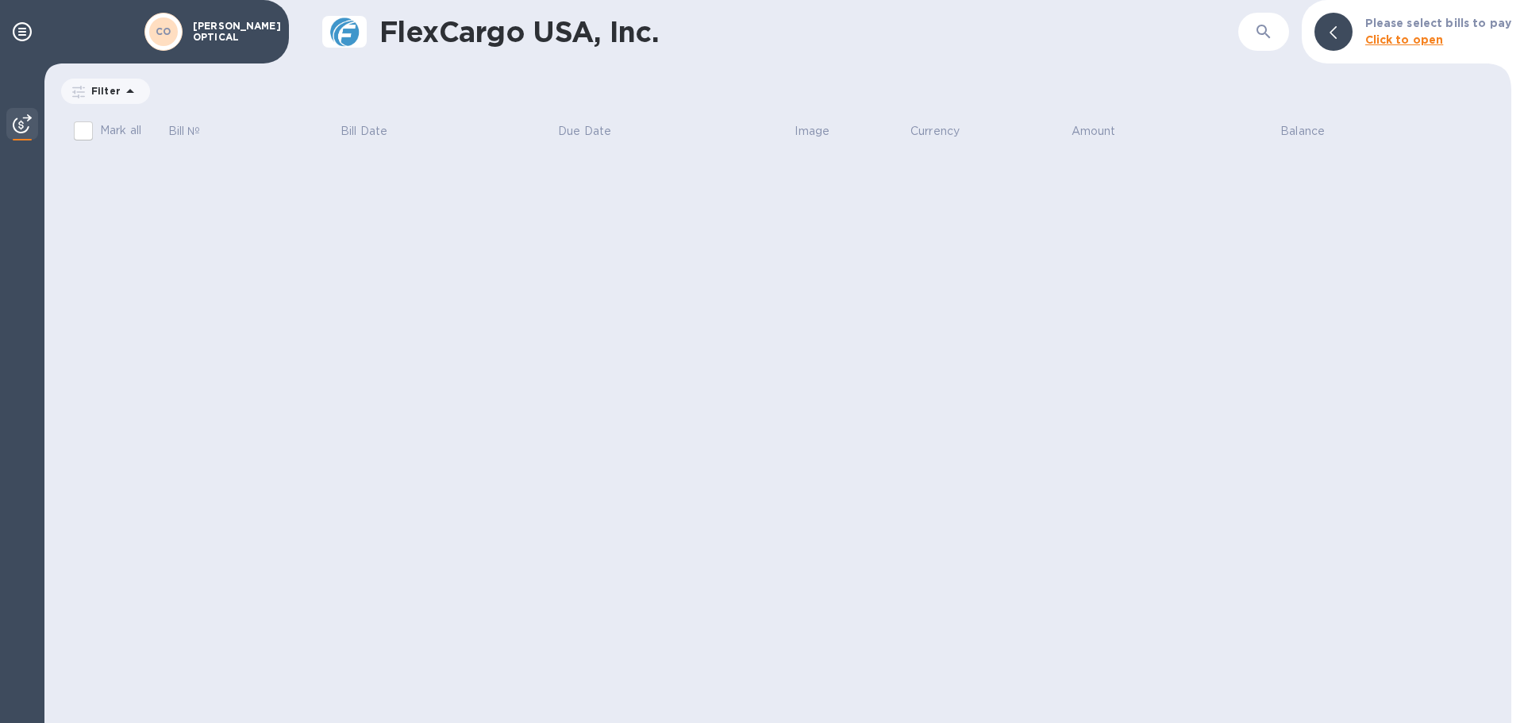
click at [28, 127] on img at bounding box center [22, 123] width 19 height 19
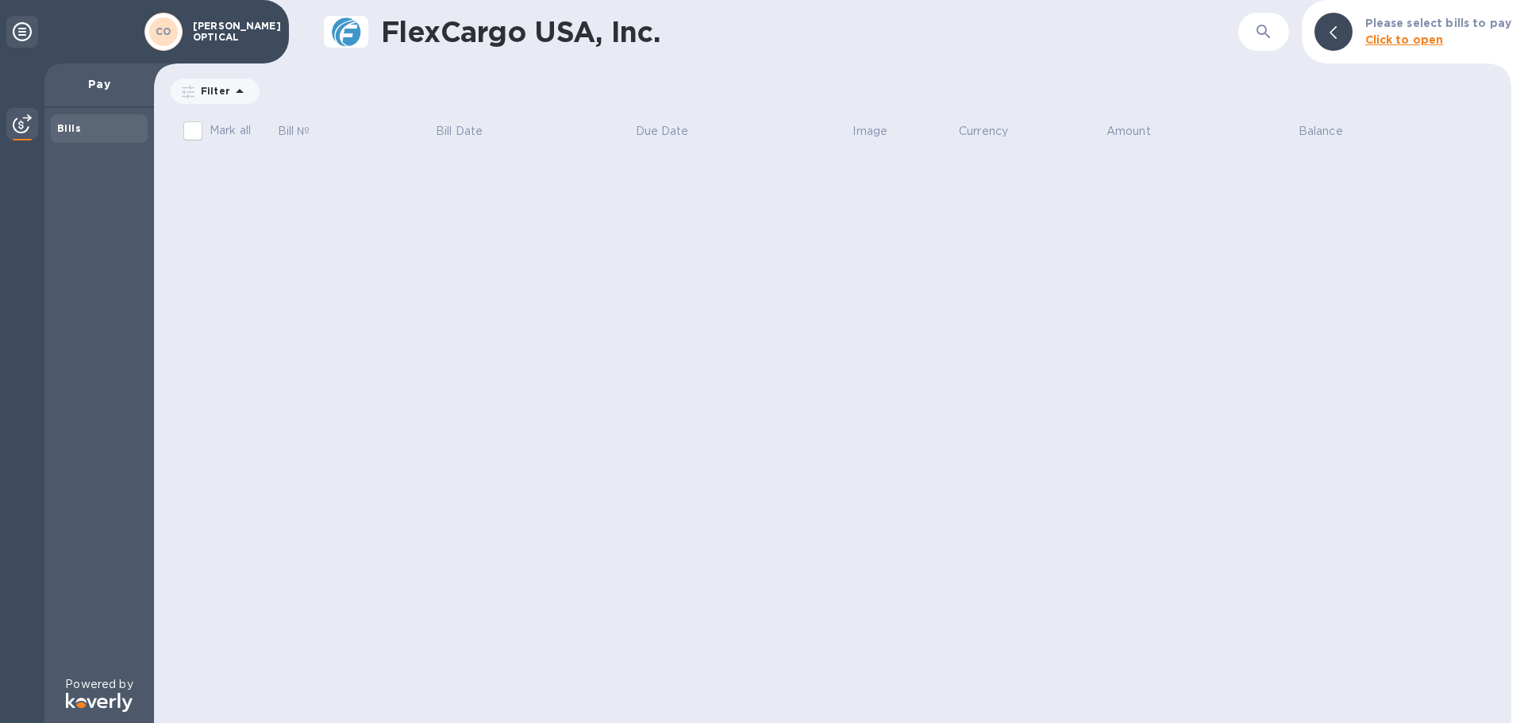
click at [1418, 41] on b "Click to open" at bounding box center [1404, 39] width 79 height 13
